Goal: Task Accomplishment & Management: Complete application form

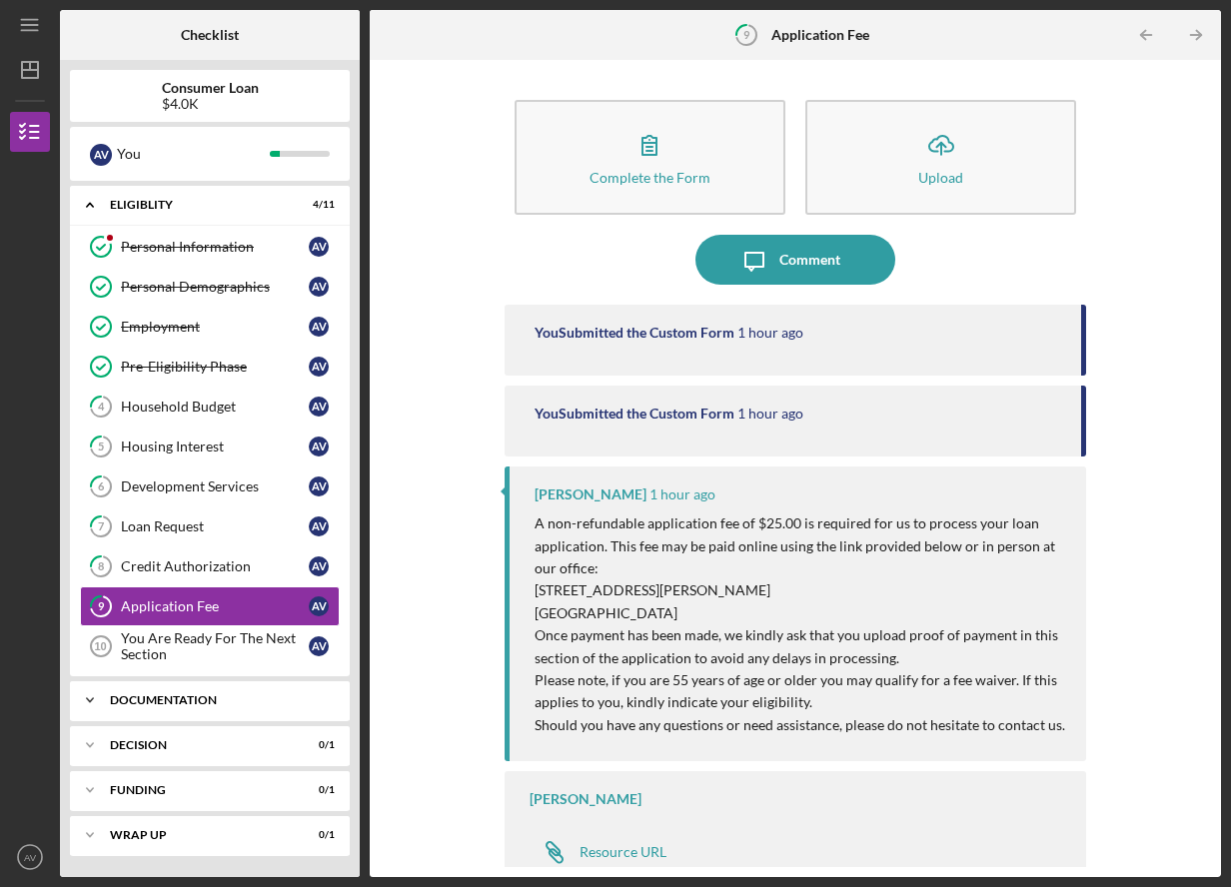
click at [194, 701] on div "Documentation" at bounding box center [217, 700] width 215 height 12
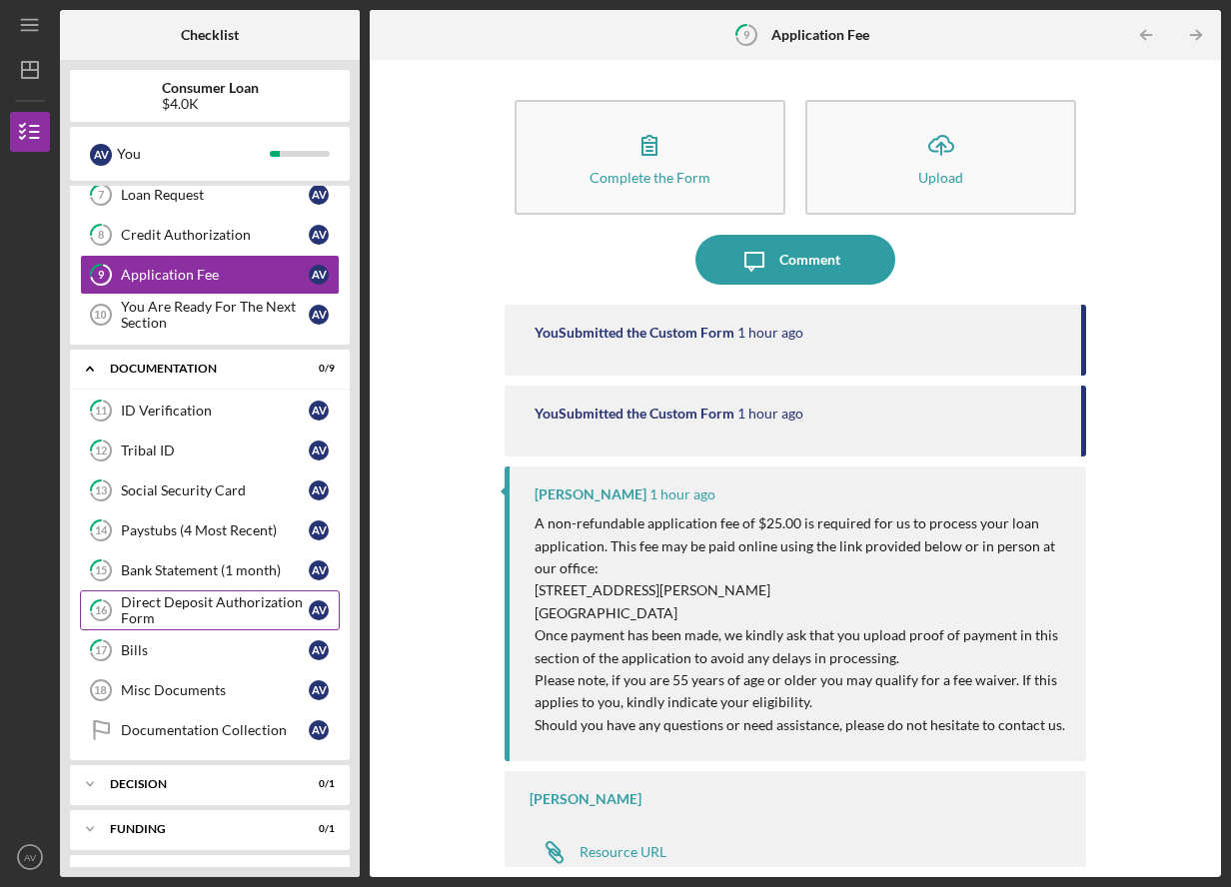
scroll to position [370, 0]
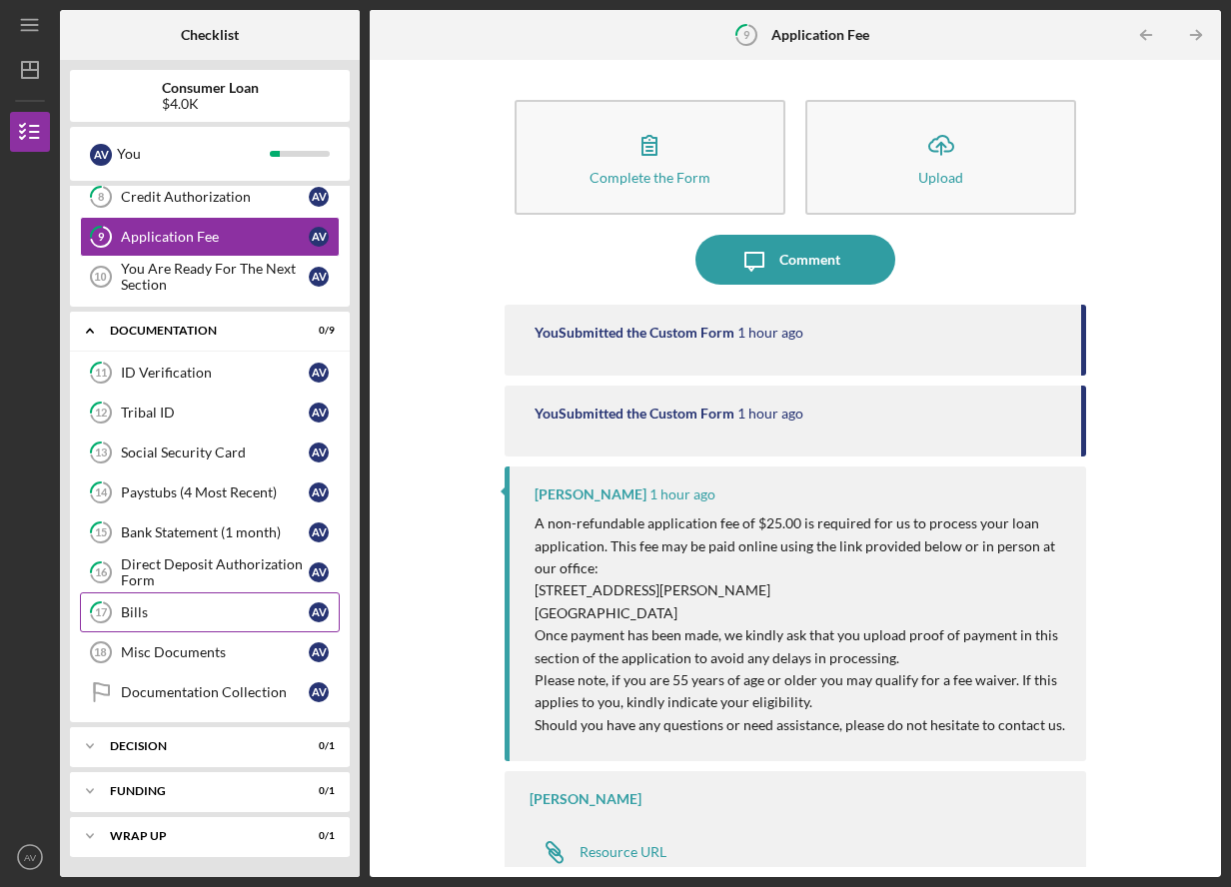
click at [192, 613] on div "Bills" at bounding box center [215, 612] width 188 height 16
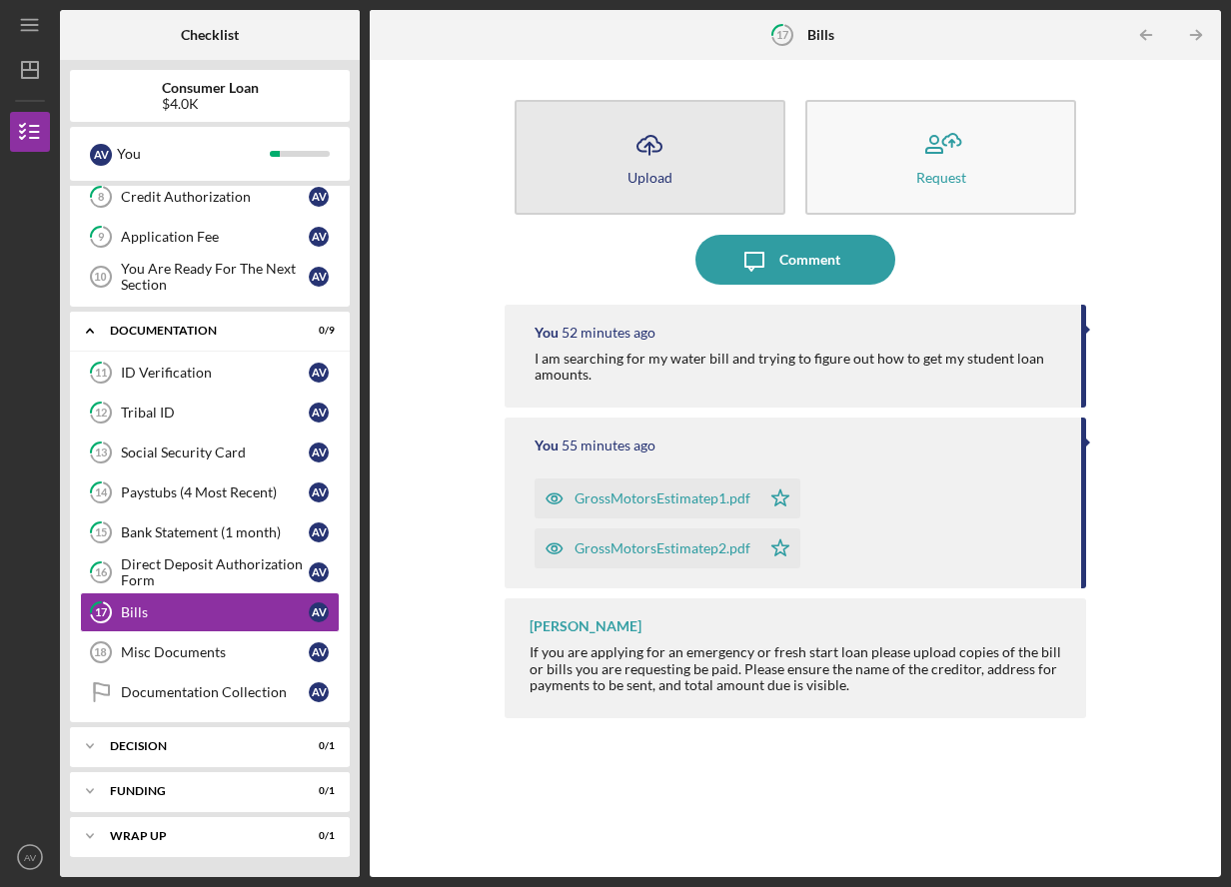
click at [663, 159] on icon "Icon/Upload" at bounding box center [649, 145] width 50 height 50
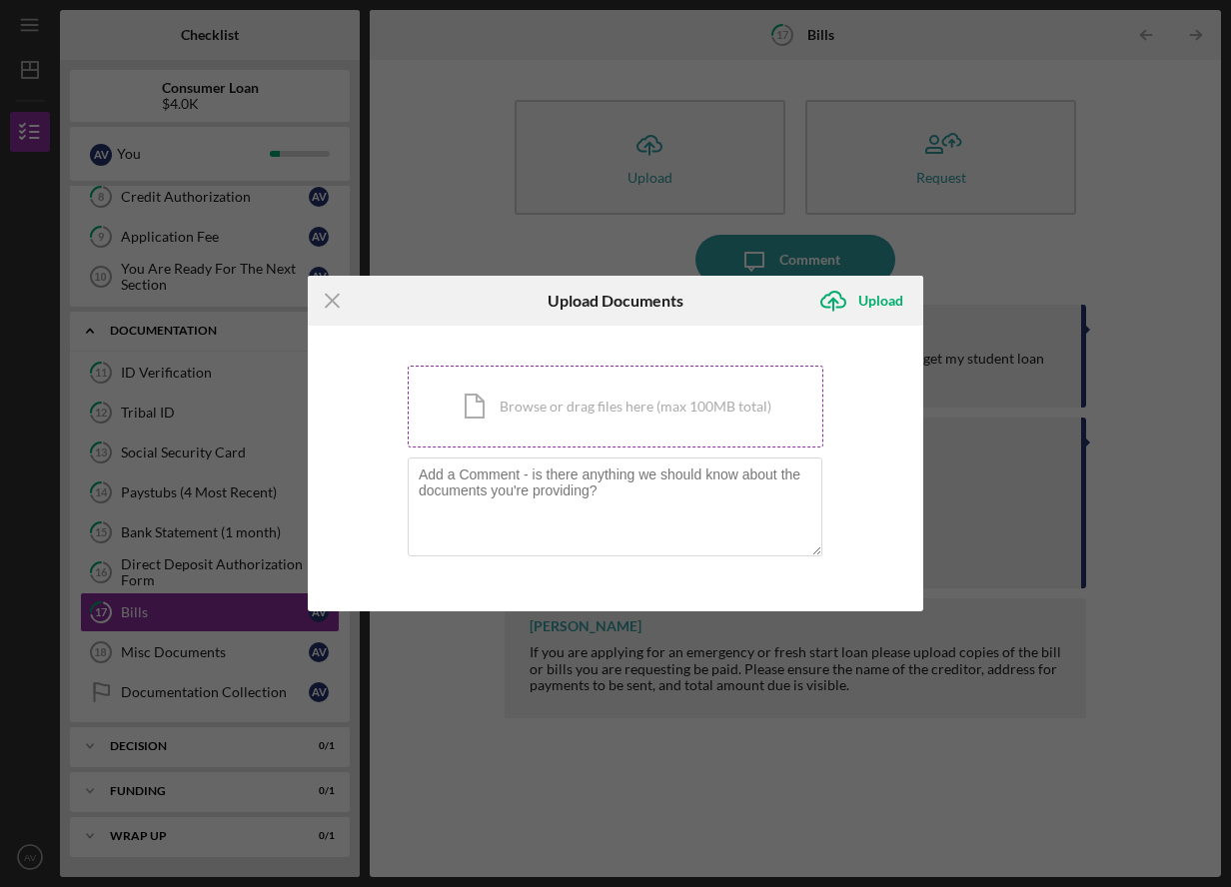
click at [562, 420] on div "Icon/Document Browse or drag files here (max 100MB total) Tap to choose files o…" at bounding box center [616, 407] width 416 height 82
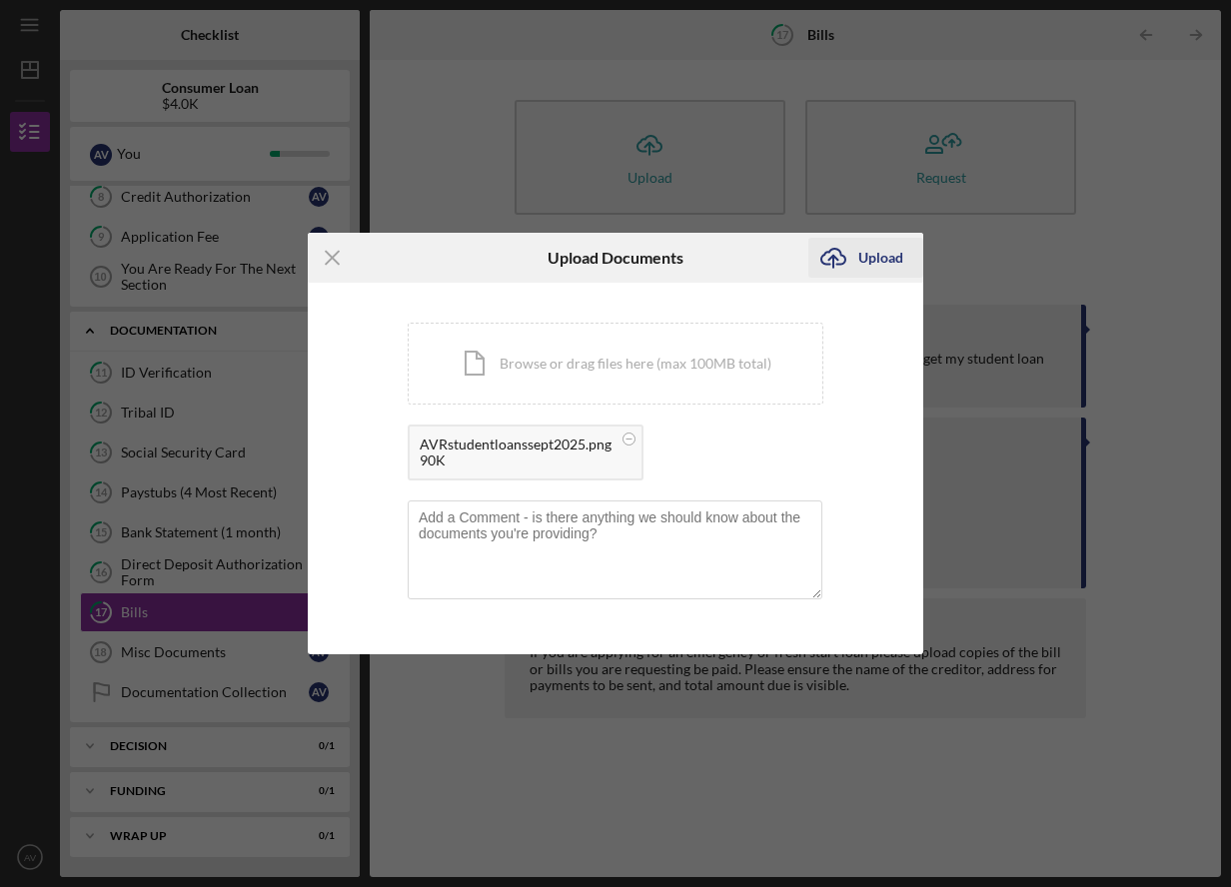
click at [887, 269] on div "Upload" at bounding box center [880, 258] width 45 height 40
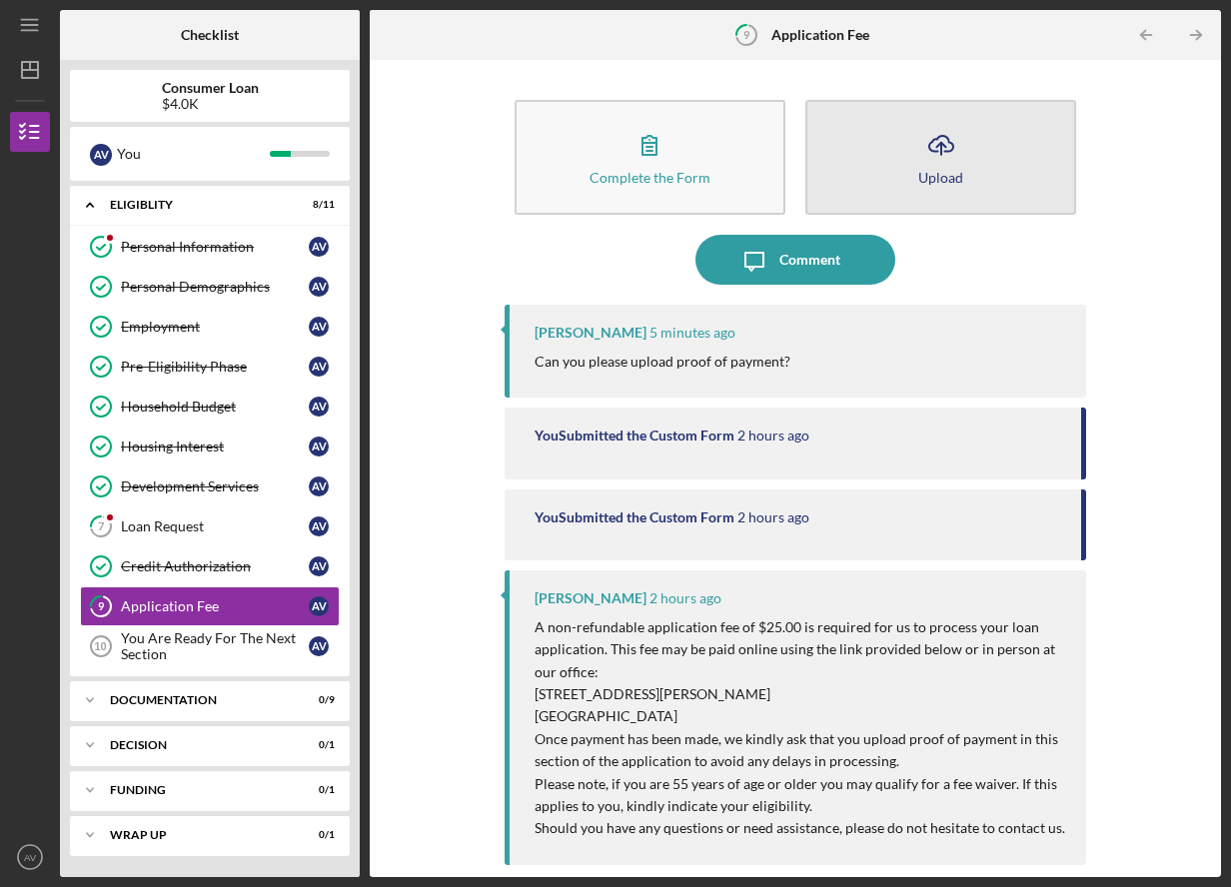
click at [937, 170] on div "Upload" at bounding box center [940, 177] width 45 height 15
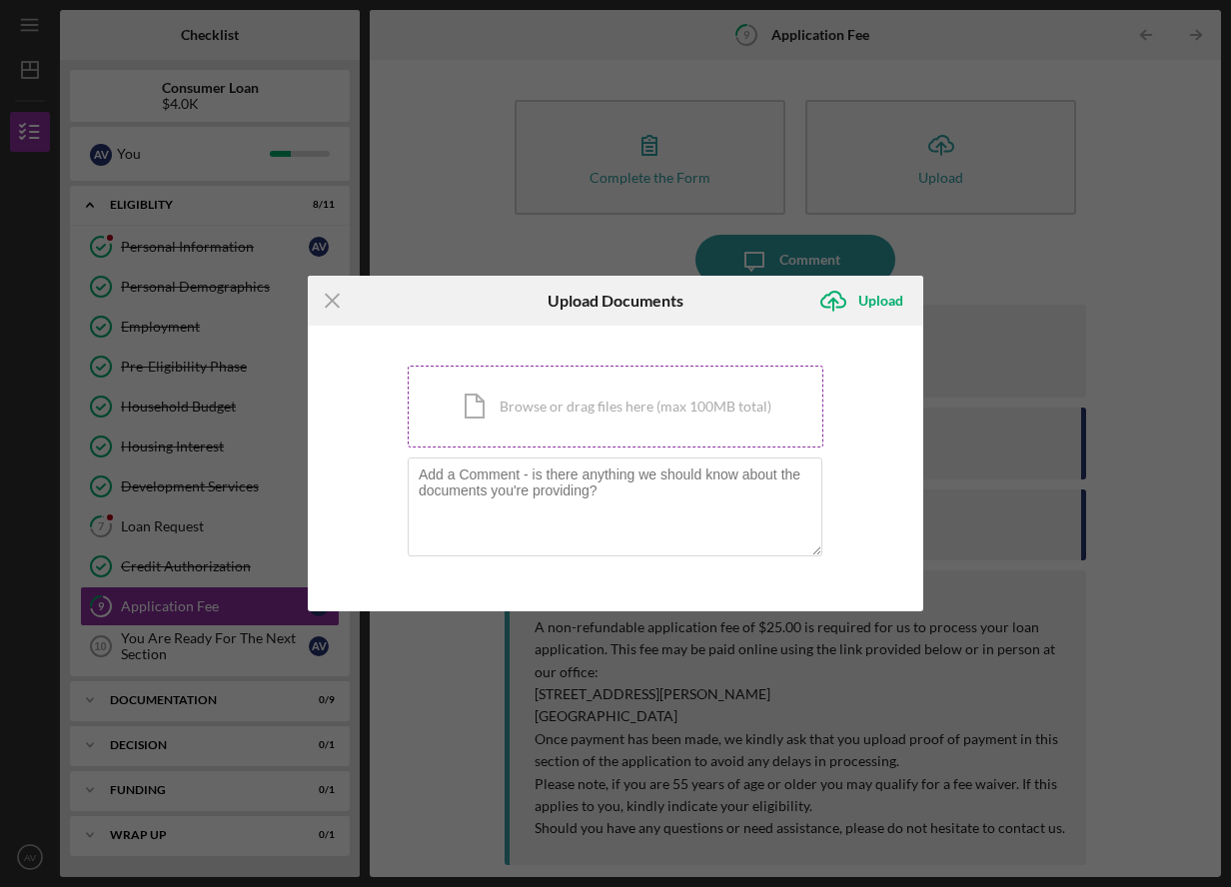
click at [597, 404] on div "Icon/Document Browse or drag files here (max 100MB total) Tap to choose files o…" at bounding box center [616, 407] width 416 height 82
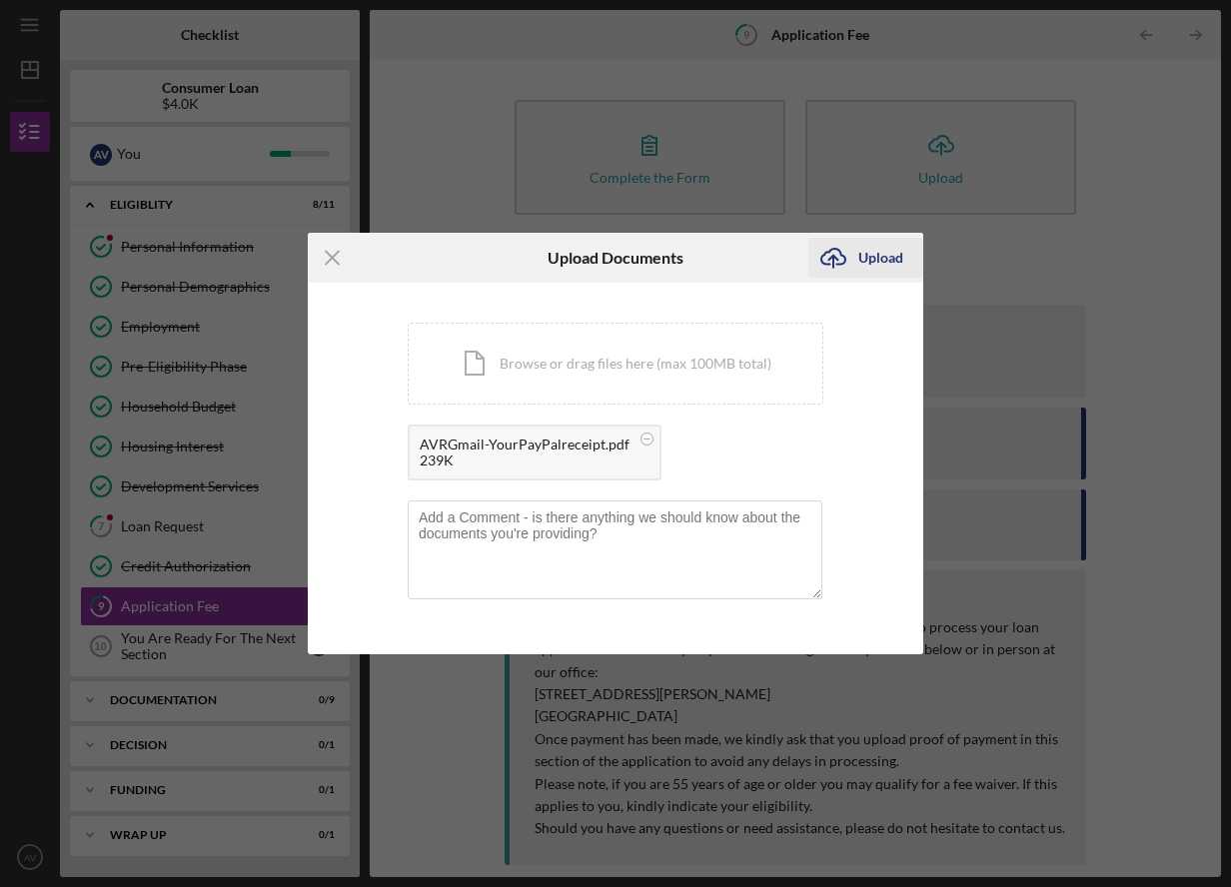
click at [869, 266] on div "Upload" at bounding box center [880, 258] width 45 height 40
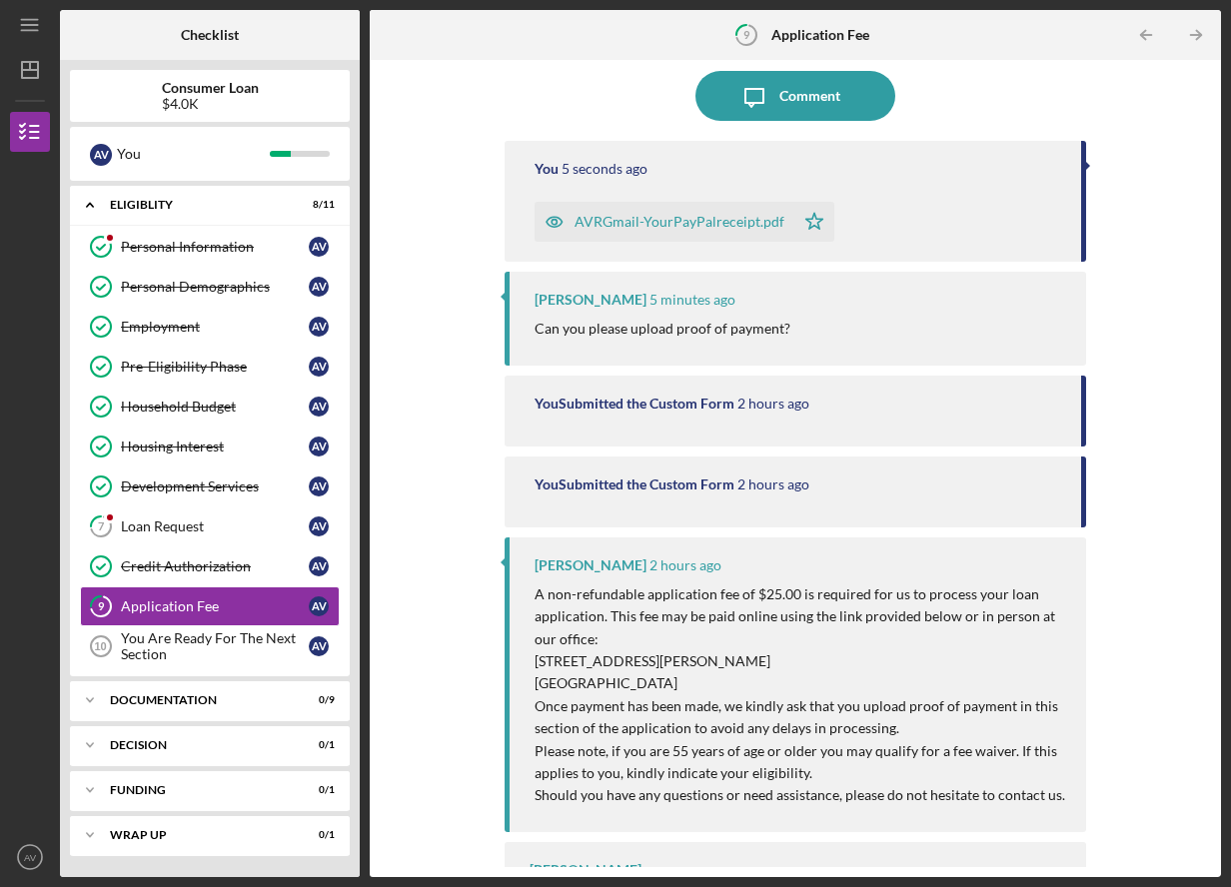
scroll to position [200, 0]
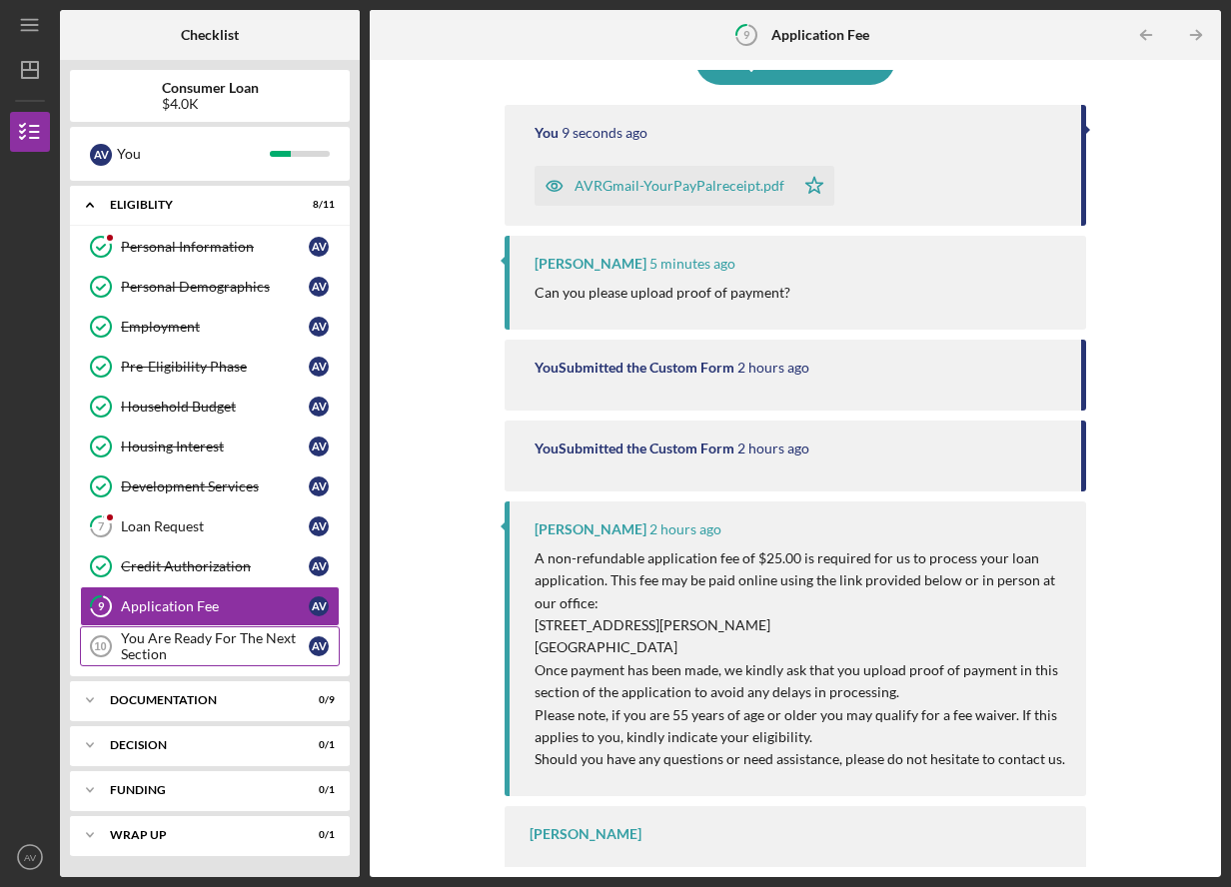
click at [194, 654] on div "You Are Ready For The Next Section" at bounding box center [215, 646] width 188 height 32
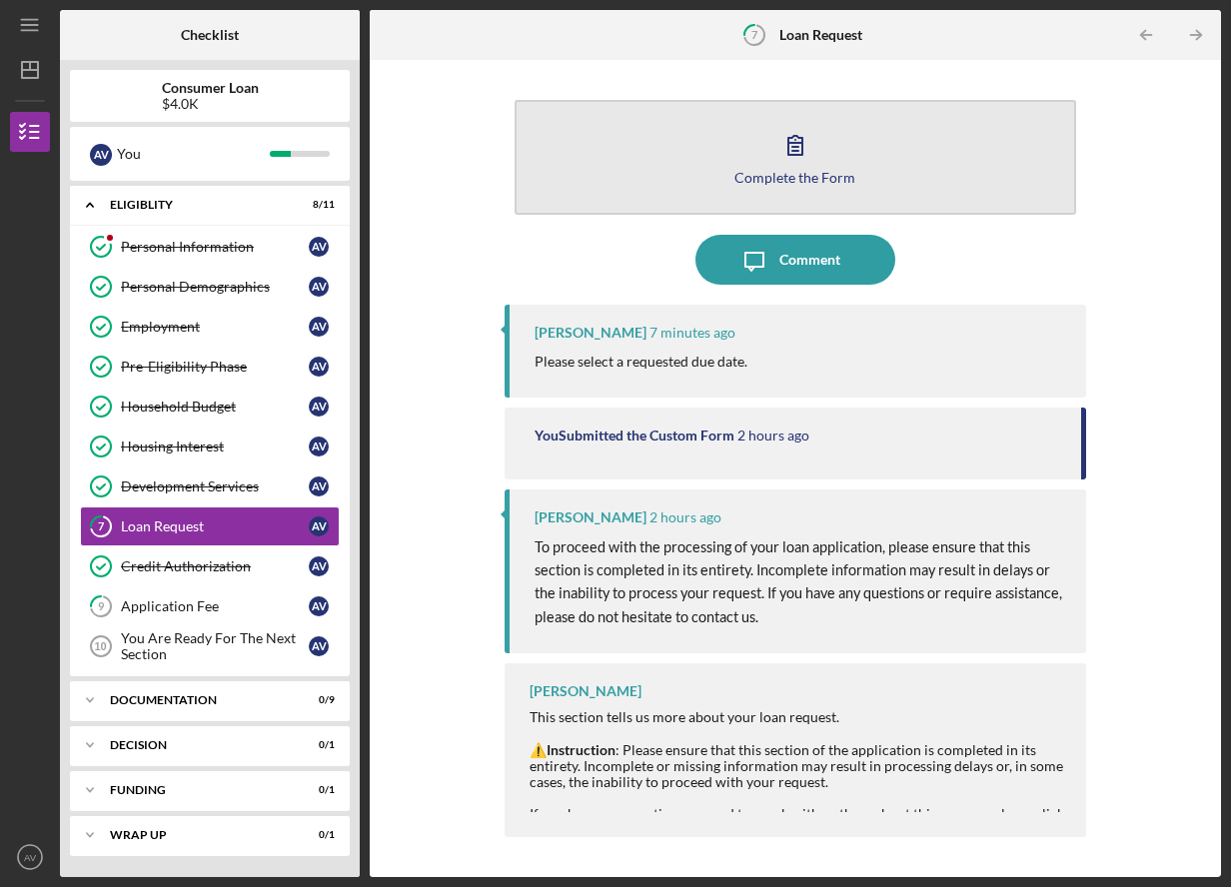
click at [798, 164] on icon "button" at bounding box center [795, 145] width 50 height 50
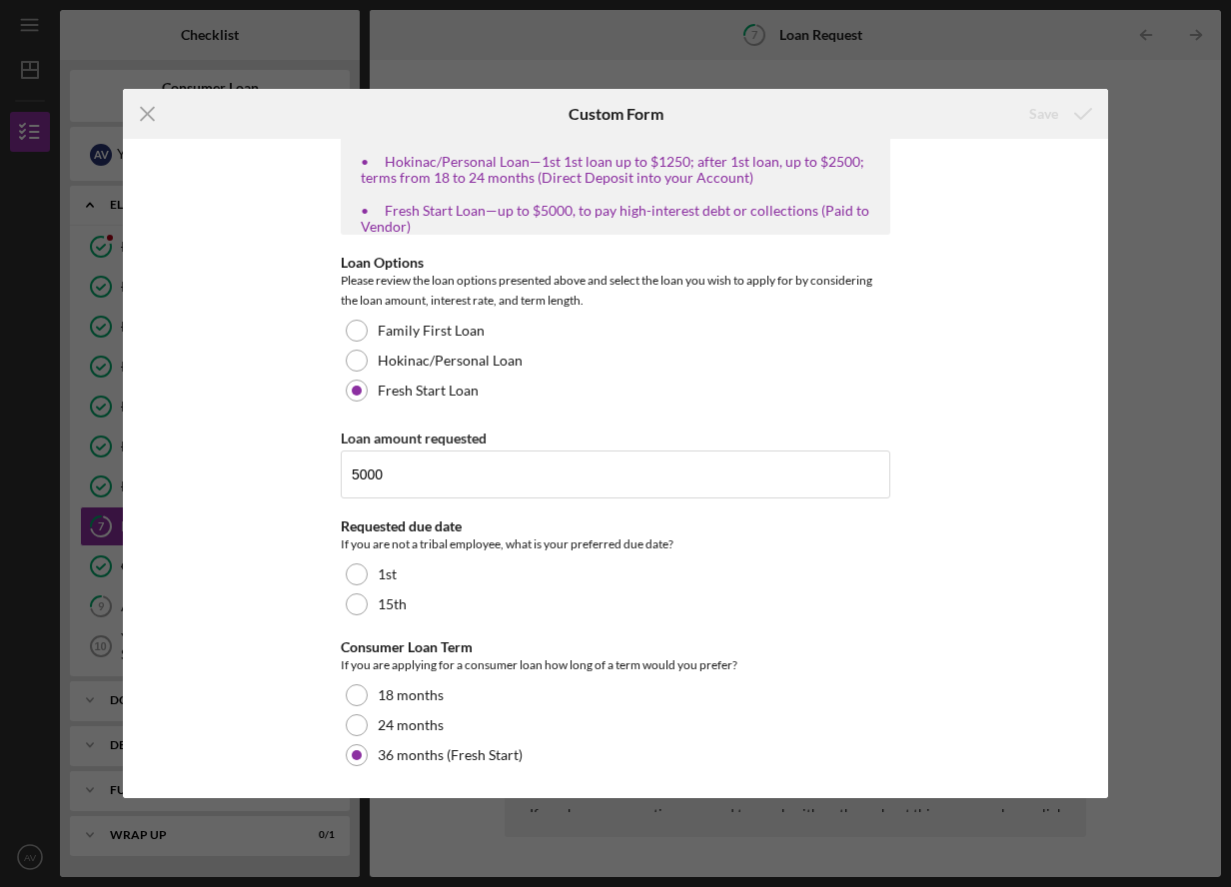
scroll to position [411, 0]
click at [158, 120] on icon "Icon/Menu Close" at bounding box center [148, 114] width 50 height 50
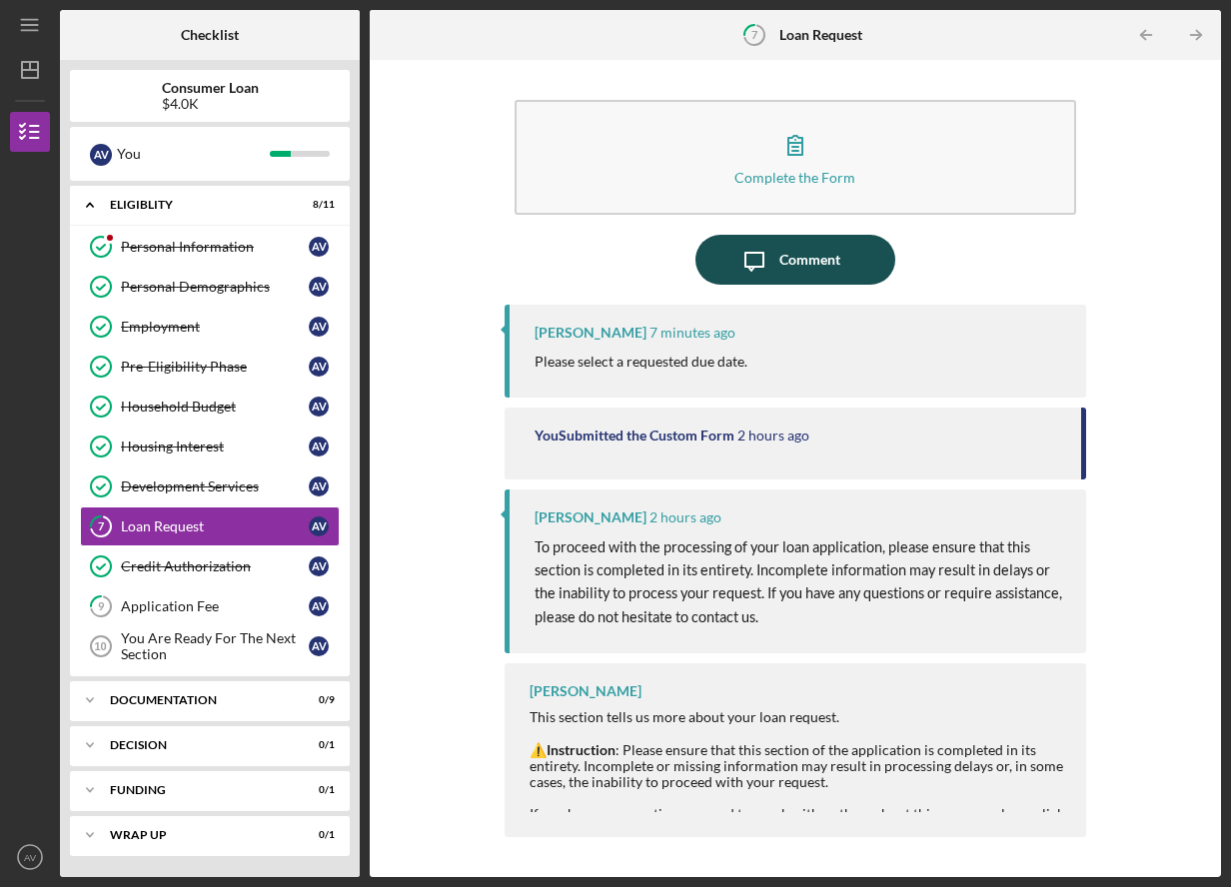
click at [791, 261] on div "Comment" at bounding box center [809, 260] width 61 height 50
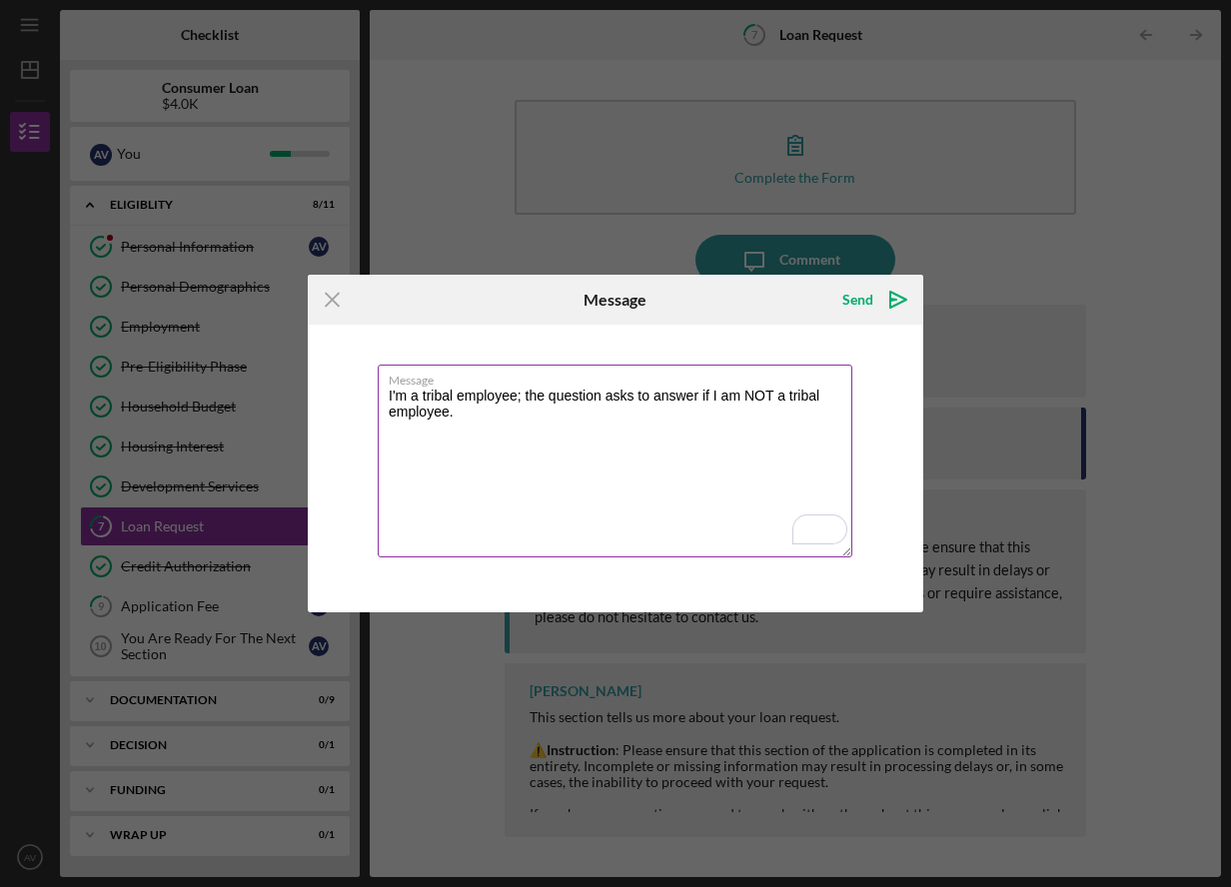
click at [394, 400] on textarea "I'm a tribal employee; the question asks to answer if I am NOT a tribal employe…" at bounding box center [615, 461] width 475 height 193
click at [539, 417] on textarea "I am a tribal employee; the question asks to answer if I am NOT a tribal employ…" at bounding box center [615, 461] width 475 height 193
type textarea "I am a tribal employee; the question asks to answer if I am NOT a tribal employ…"
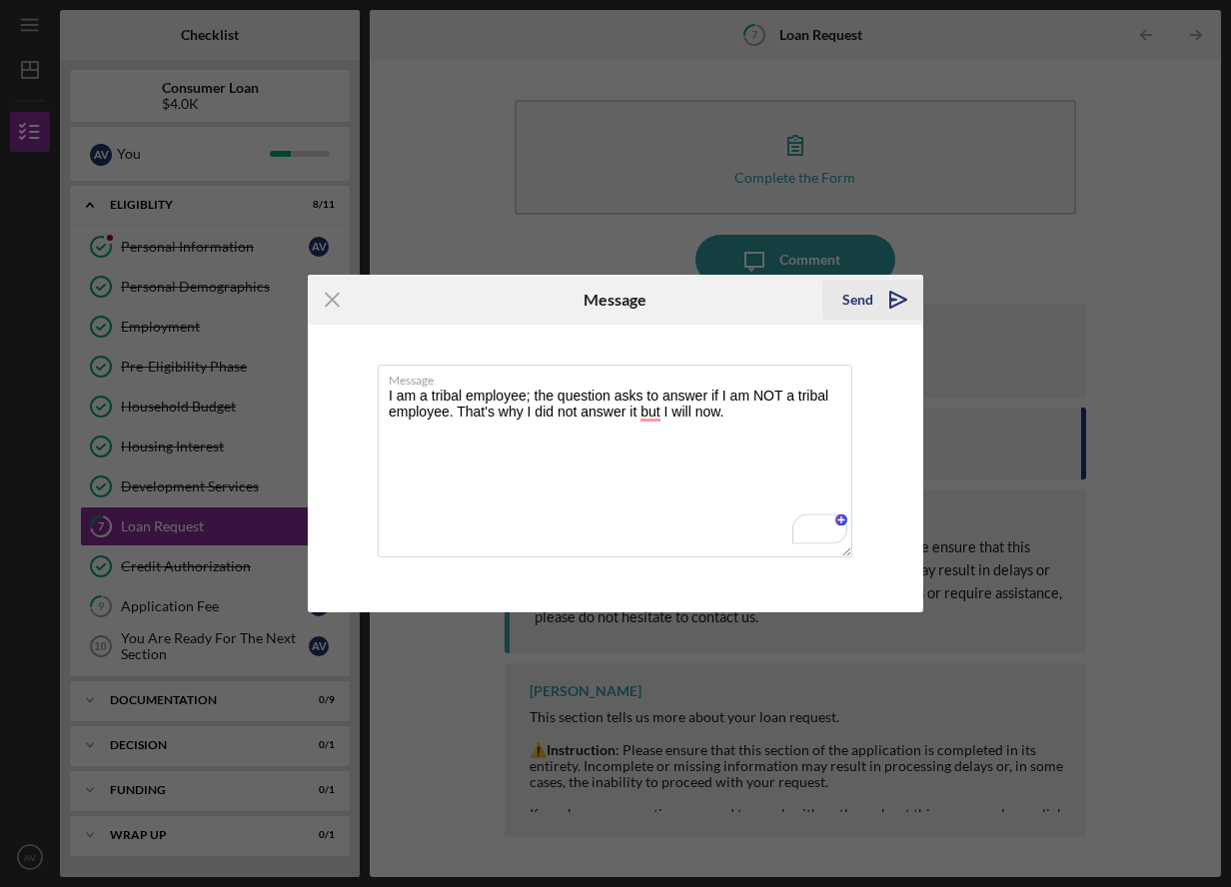
click at [865, 303] on div "Send" at bounding box center [857, 300] width 31 height 40
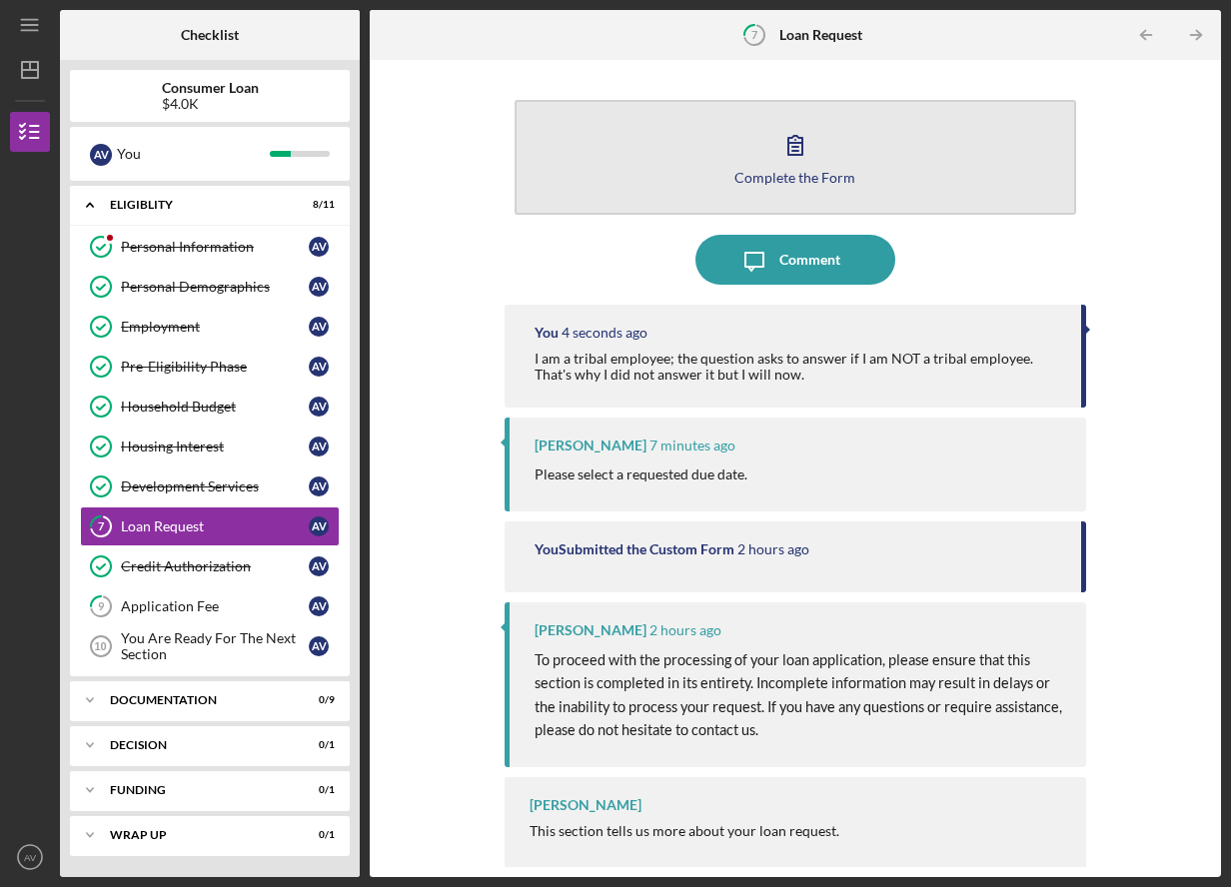
click at [794, 140] on circle "button" at bounding box center [795, 140] width 2 height 2
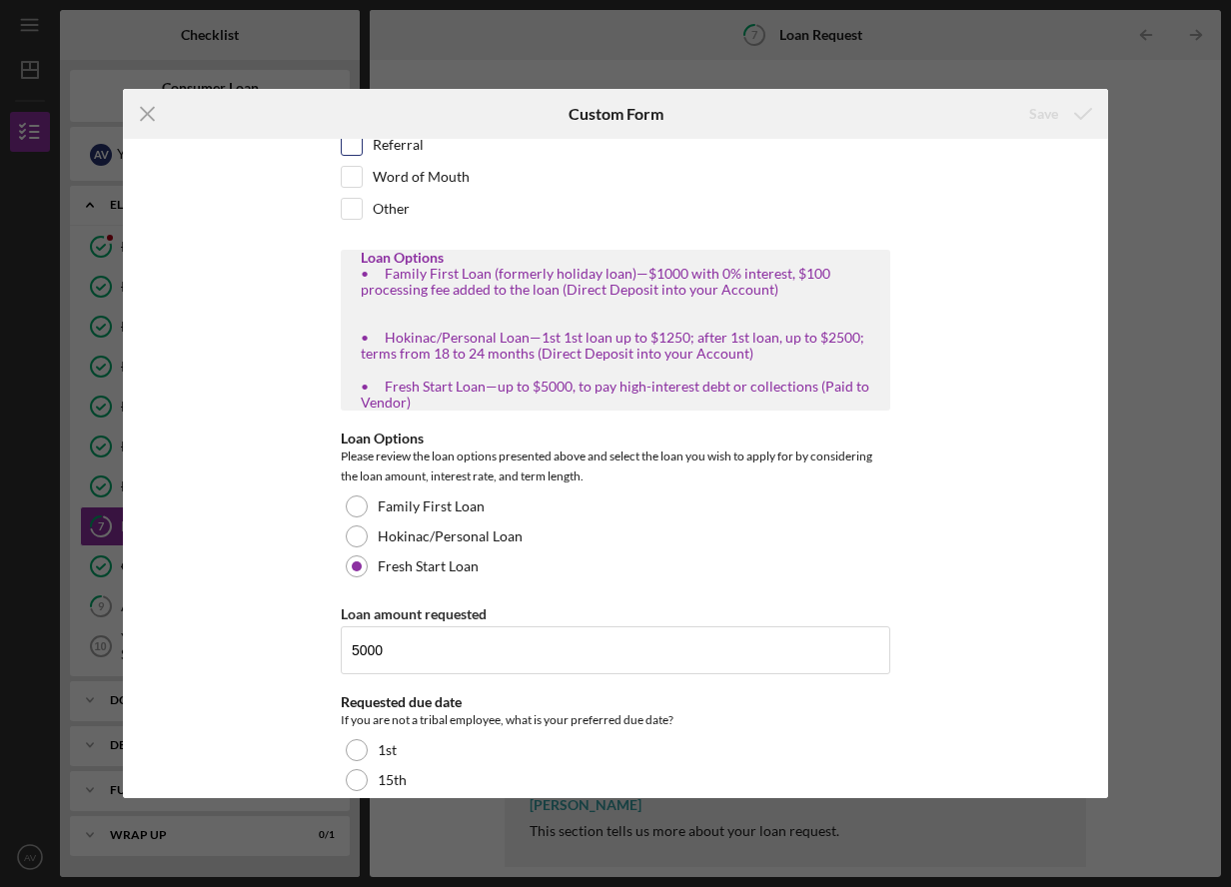
scroll to position [411, 0]
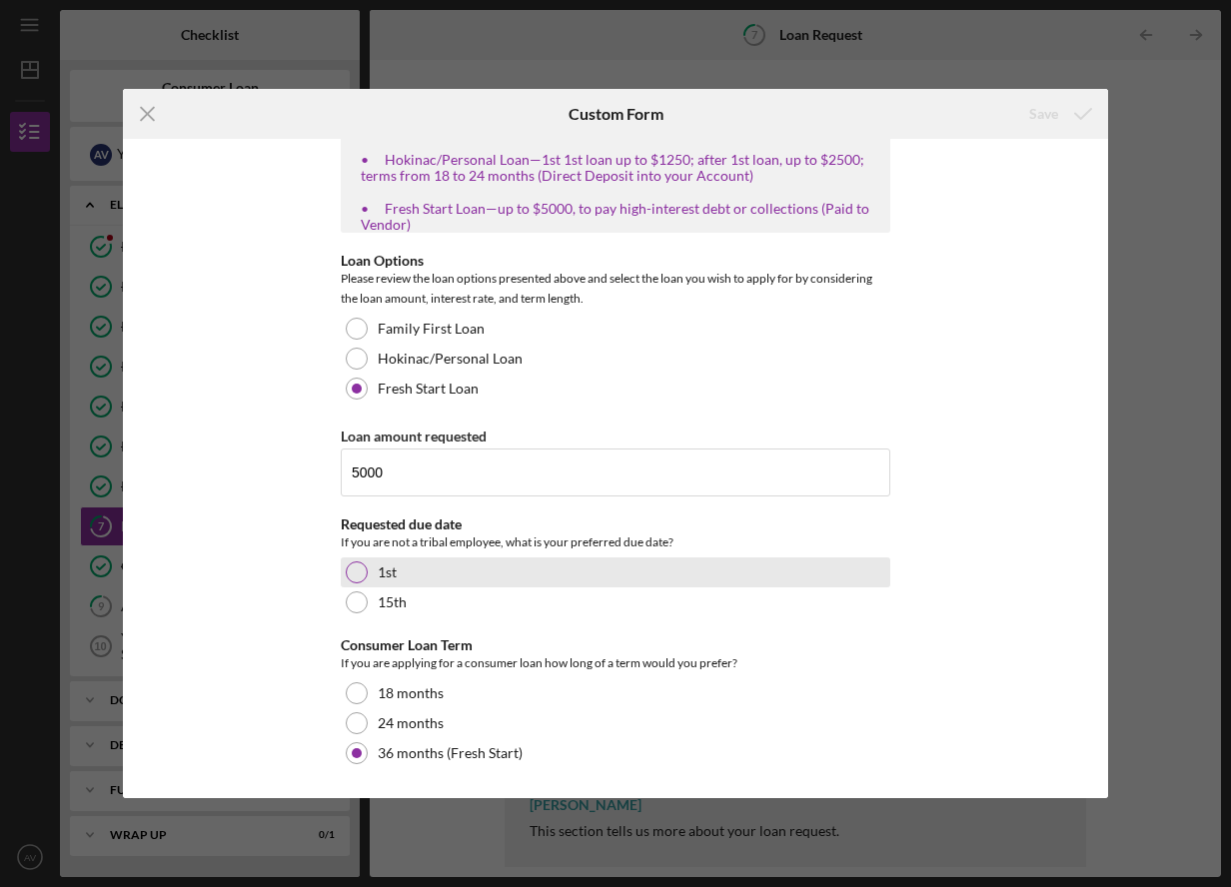
click at [351, 572] on div at bounding box center [357, 572] width 22 height 22
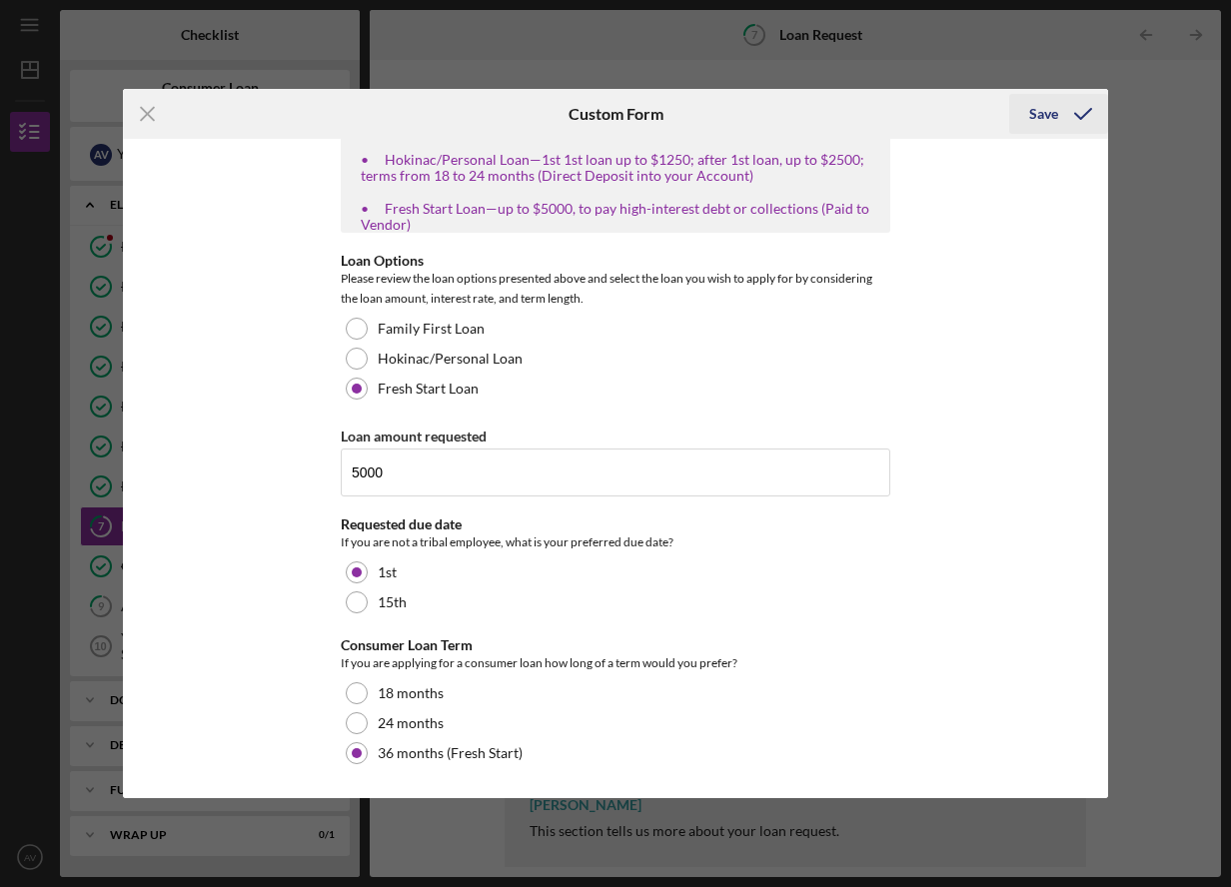
click at [1063, 113] on icon "submit" at bounding box center [1083, 114] width 50 height 50
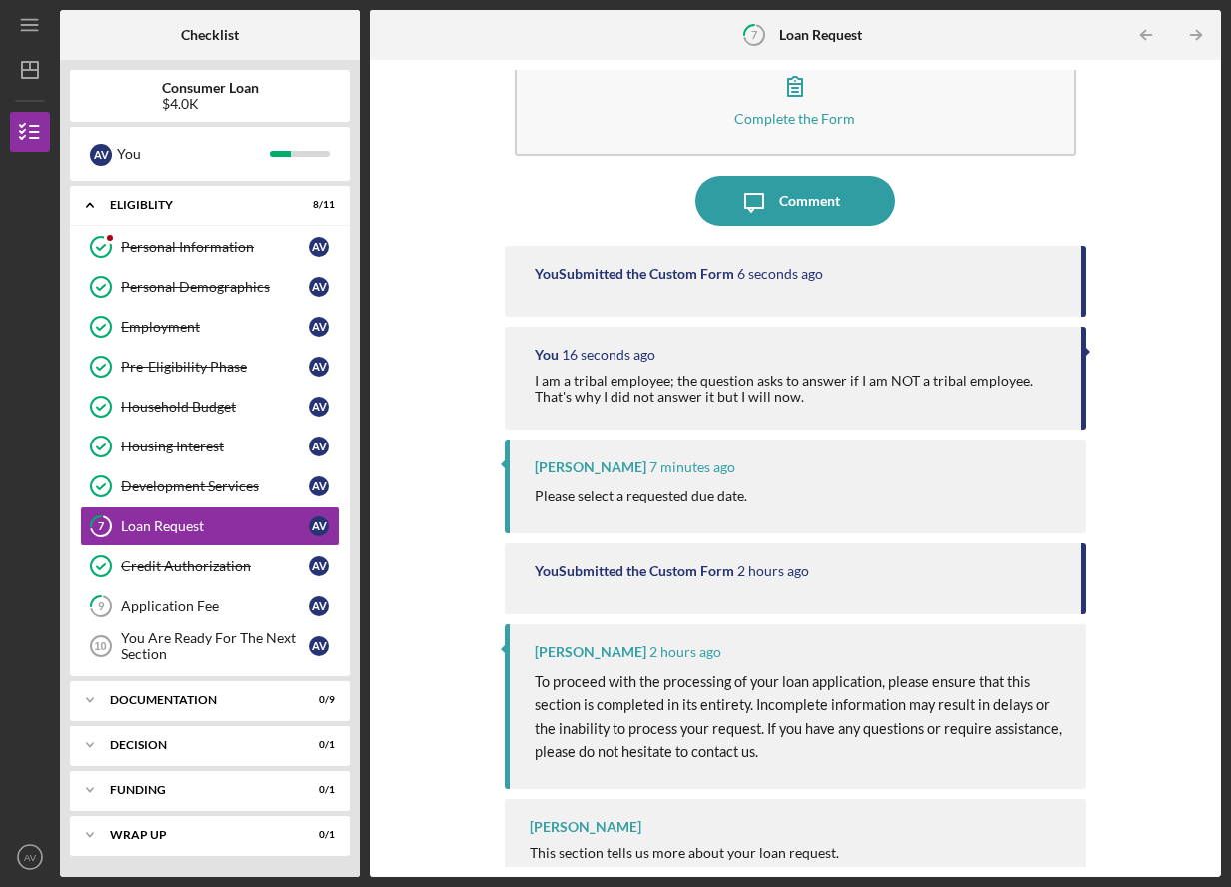
scroll to position [91, 0]
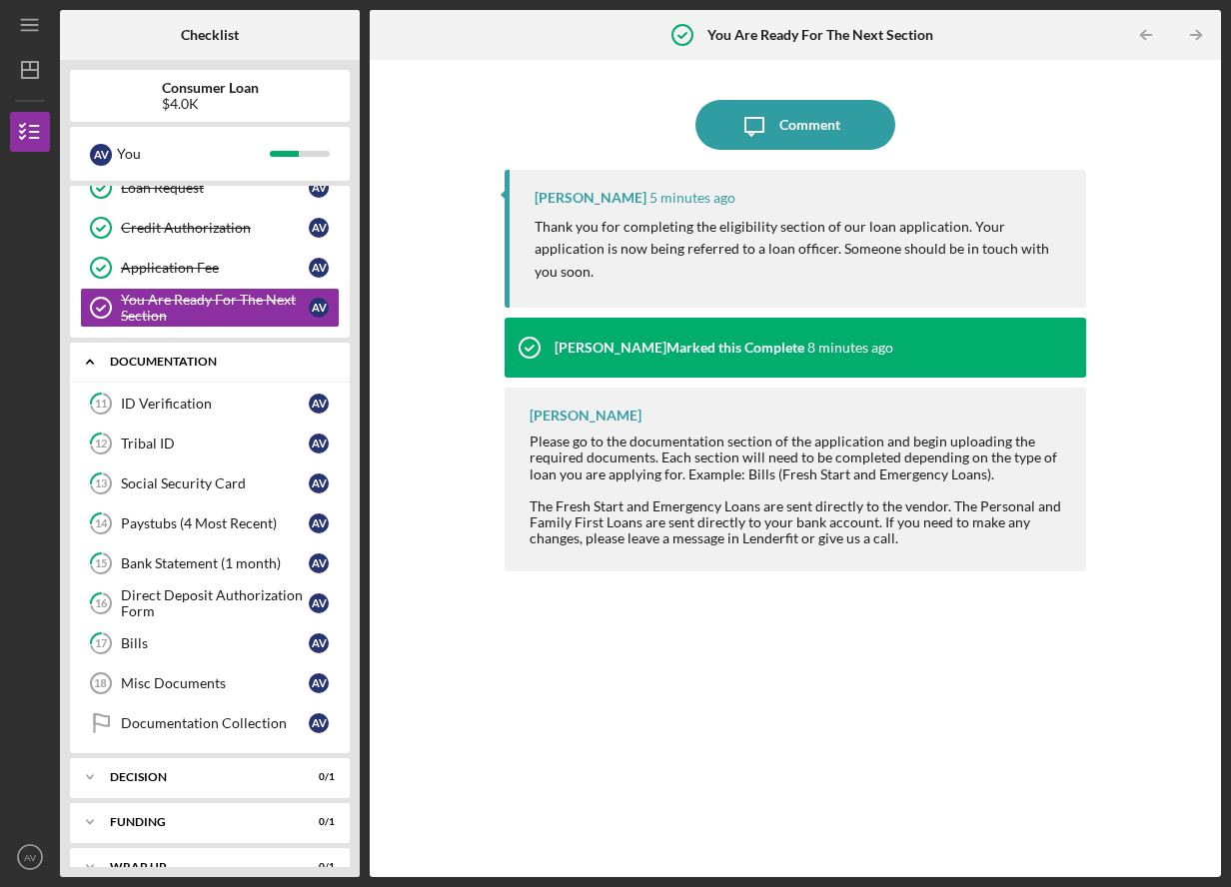
scroll to position [370, 0]
